Goal: Navigation & Orientation: Understand site structure

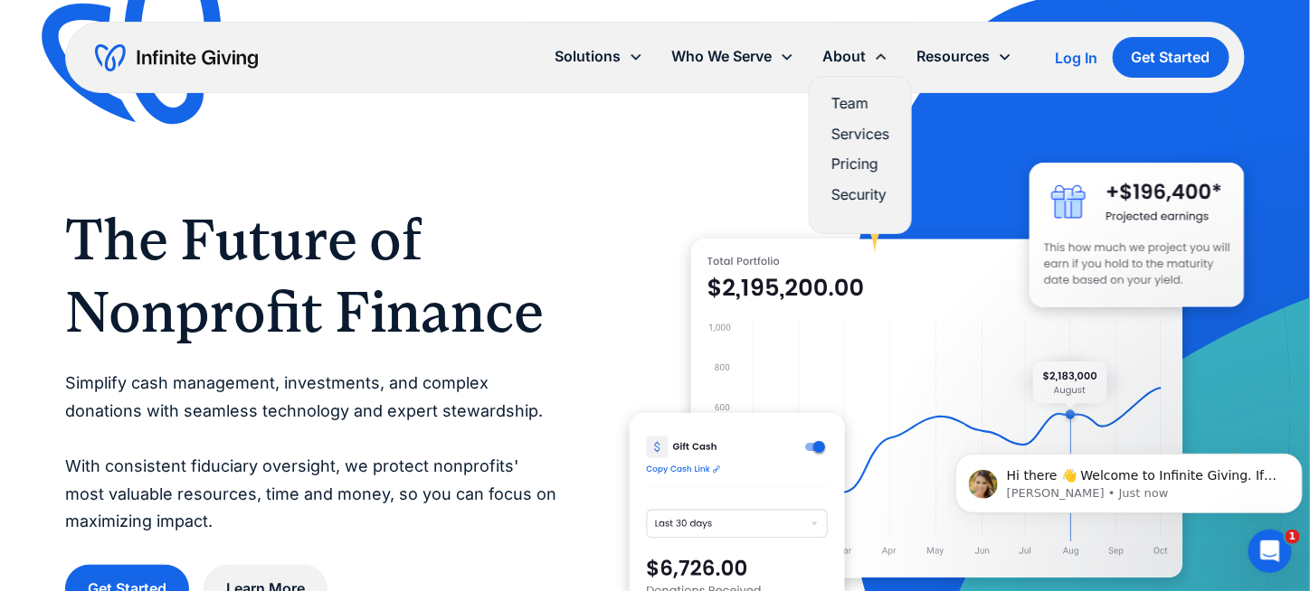
click at [845, 107] on link "Team" at bounding box center [860, 103] width 58 height 24
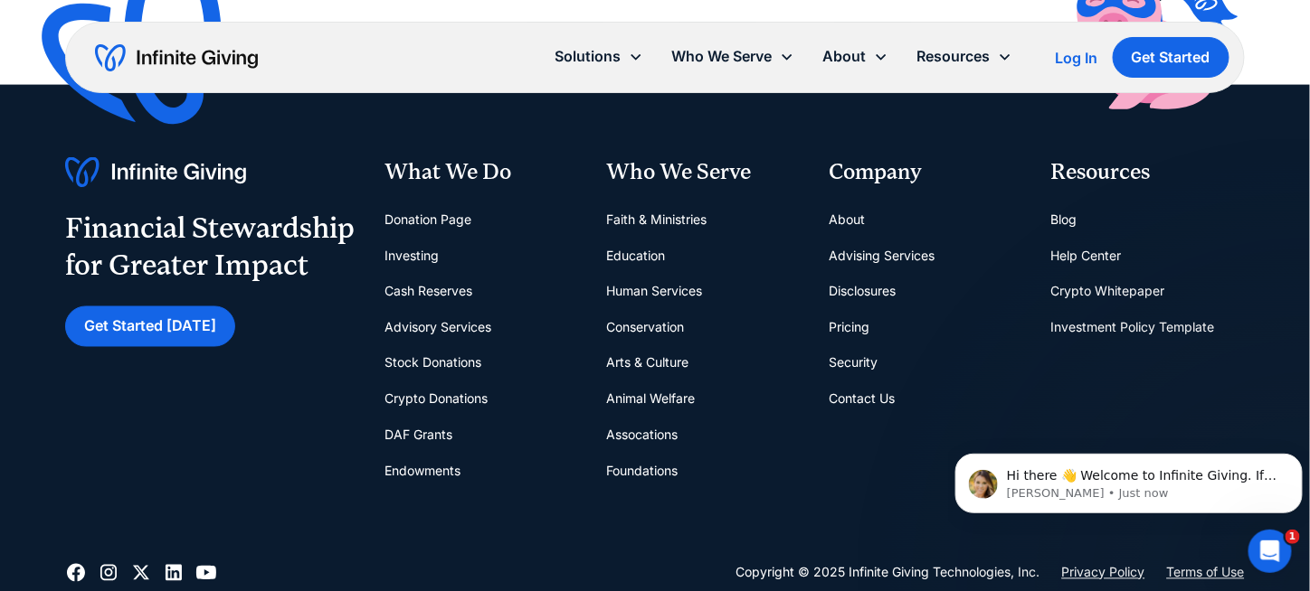
scroll to position [5431, 0]
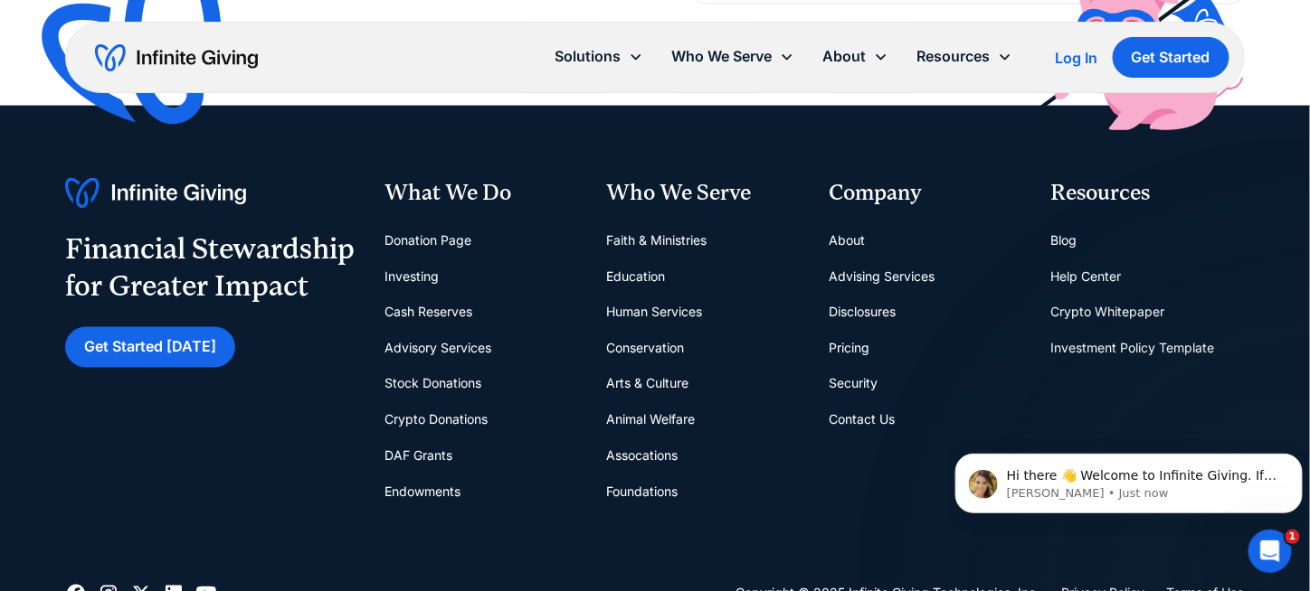
click at [851, 243] on link "About" at bounding box center [846, 240] width 36 height 36
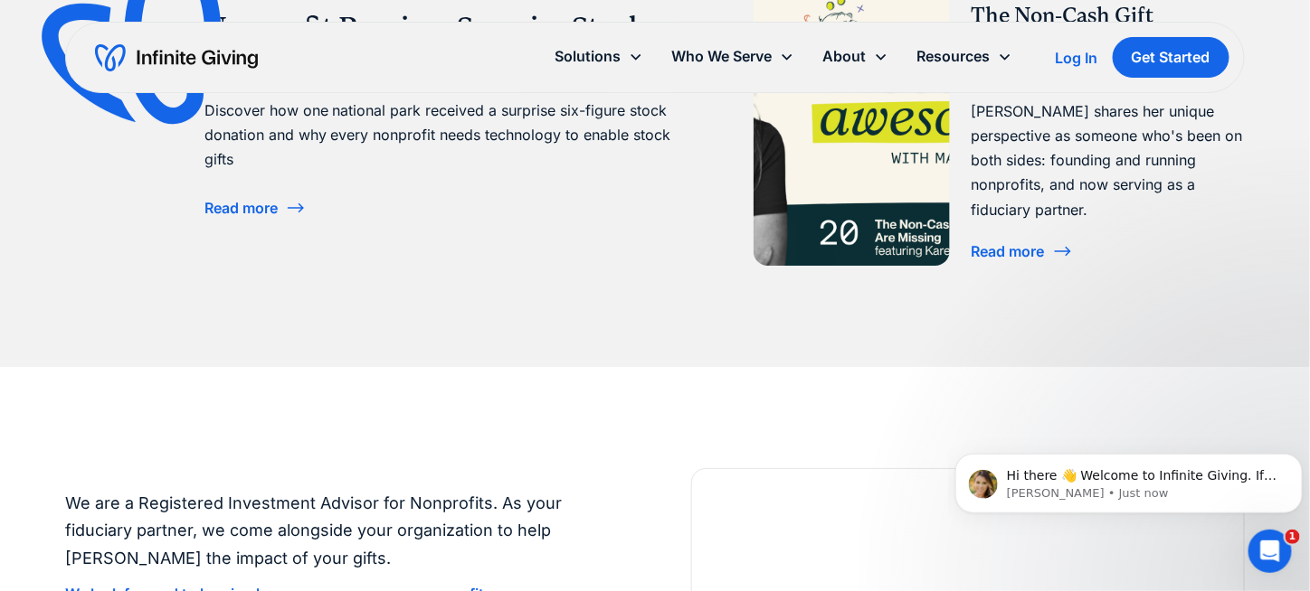
scroll to position [4341, 0]
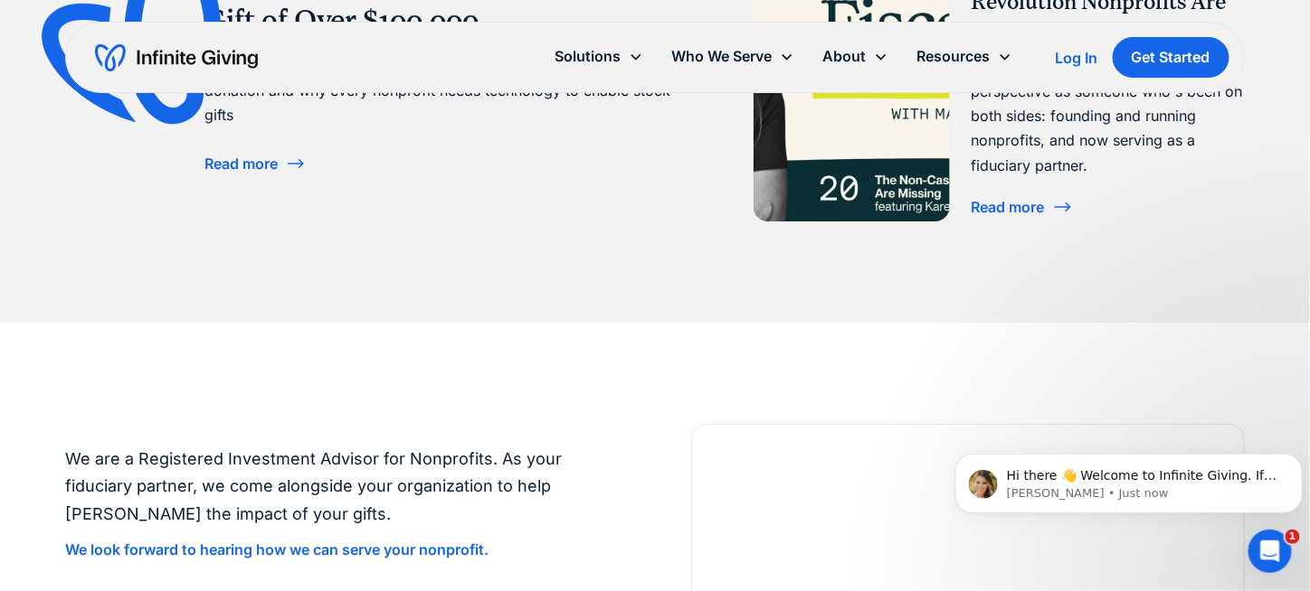
click at [135, 52] on img "home" at bounding box center [176, 57] width 163 height 29
